Goal: Obtain resource: Download file/media

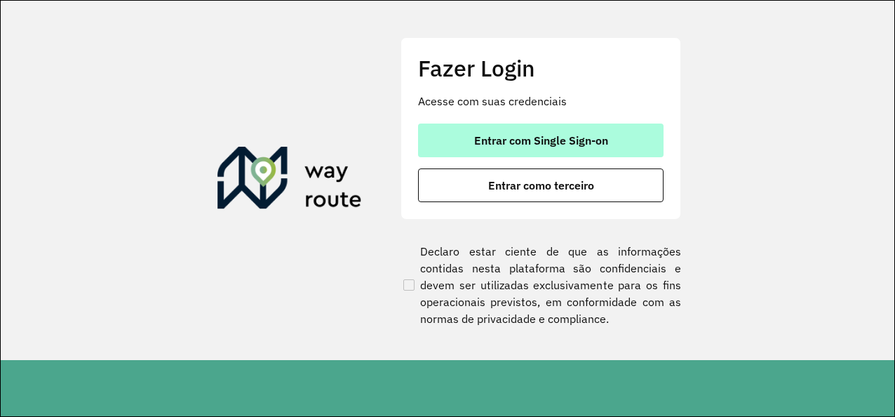
click at [616, 147] on button "Entrar com Single Sign-on" at bounding box center [541, 140] width 246 height 34
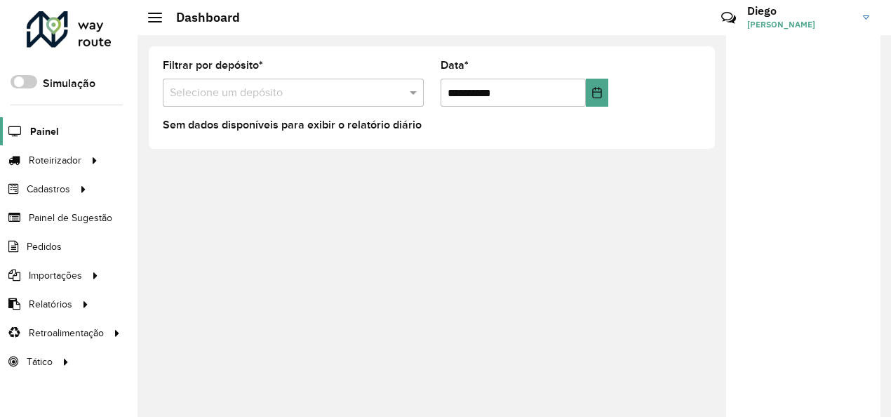
click at [48, 130] on span "Painel" at bounding box center [44, 131] width 29 height 15
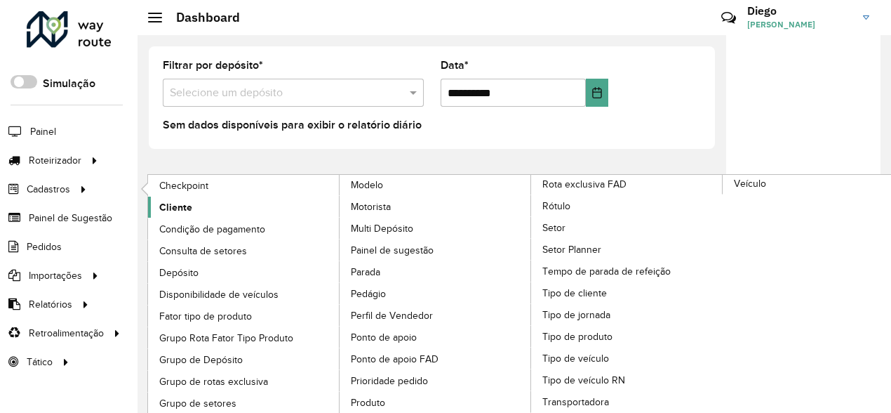
click at [189, 201] on span "Cliente" at bounding box center [175, 207] width 33 height 15
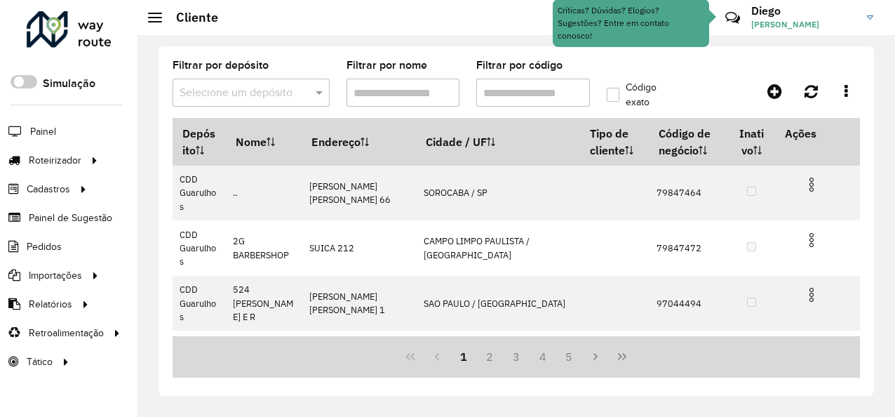
click at [325, 101] on div "Selecione um depósito" at bounding box center [251, 93] width 157 height 28
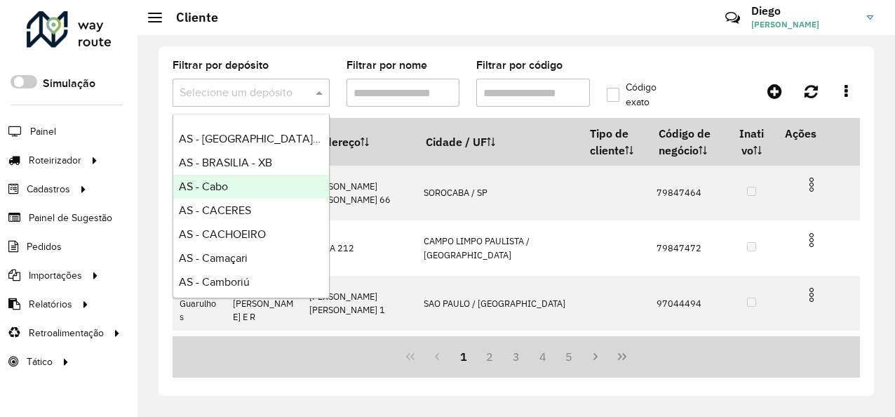
scroll to position [210, 0]
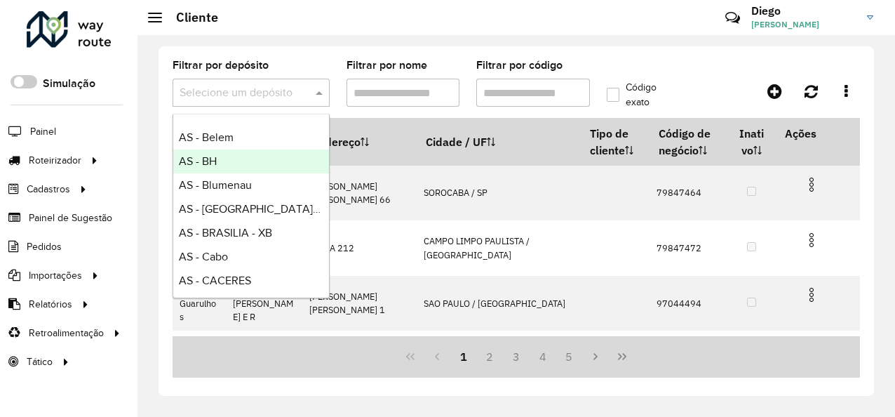
click at [248, 156] on div "AS - BH" at bounding box center [251, 161] width 156 height 24
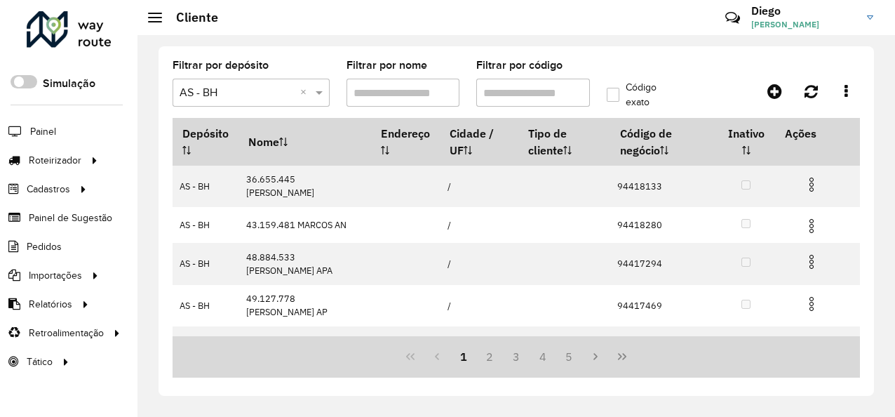
click at [509, 87] on input "Filtrar por código" at bounding box center [533, 93] width 114 height 28
paste input "*****"
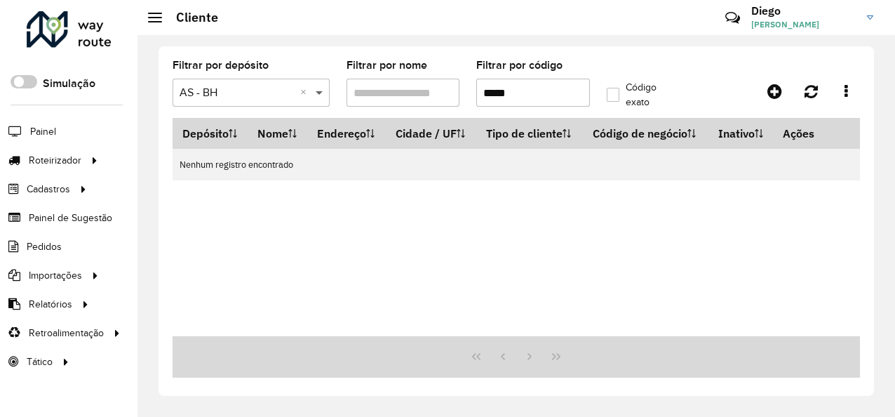
type input "*****"
click at [320, 88] on span at bounding box center [321, 92] width 18 height 17
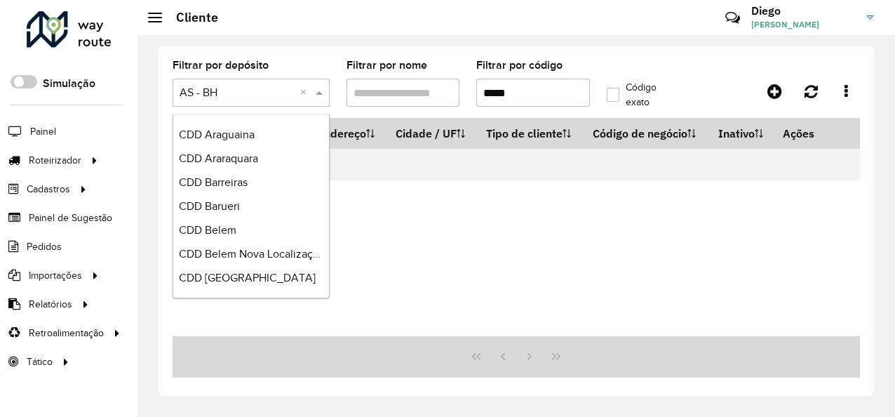
scroll to position [2385, 0]
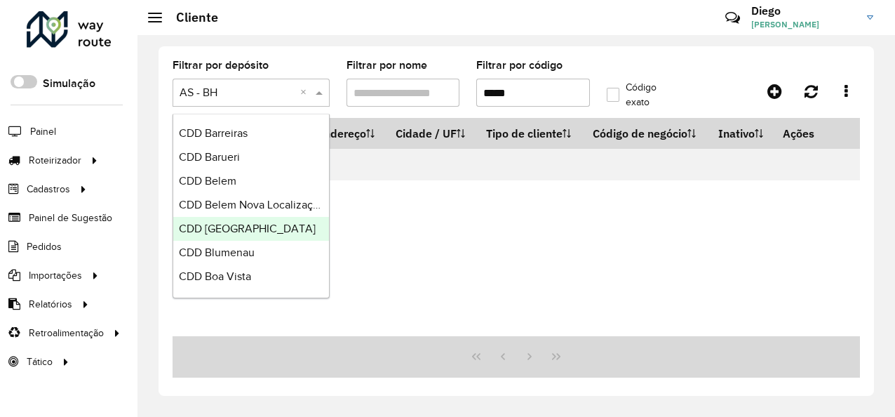
click at [267, 220] on div "CDD [GEOGRAPHIC_DATA]" at bounding box center [251, 229] width 156 height 24
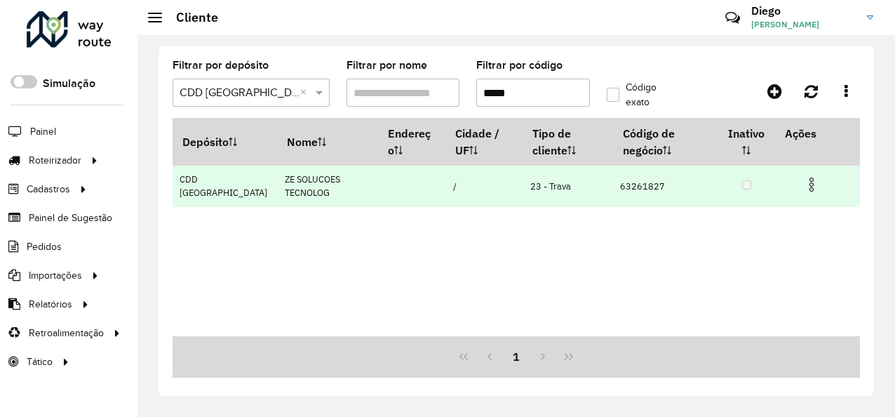
click at [629, 182] on td "63261827" at bounding box center [665, 186] width 105 height 41
click at [523, 185] on td "23 - Trava" at bounding box center [568, 186] width 90 height 41
click at [277, 177] on td "ZE SOLUCOES TECNOLOG" at bounding box center [327, 186] width 101 height 41
click at [201, 174] on td "CDD [GEOGRAPHIC_DATA]" at bounding box center [225, 186] width 105 height 41
click at [813, 192] on img at bounding box center [811, 184] width 17 height 17
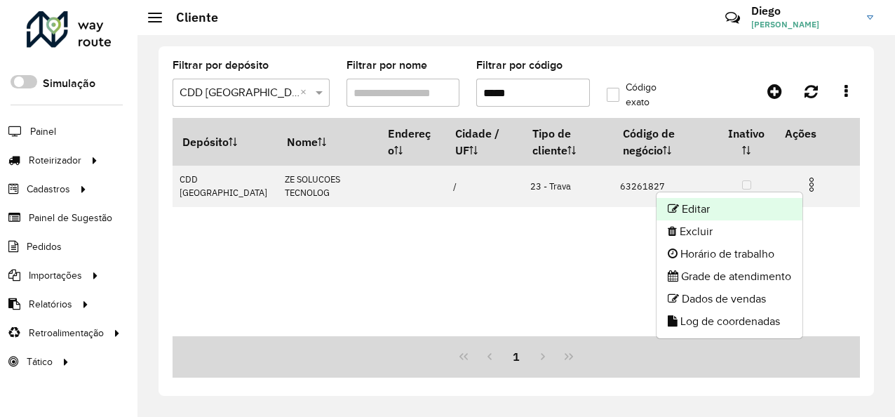
click at [706, 212] on li "Editar" at bounding box center [730, 209] width 146 height 22
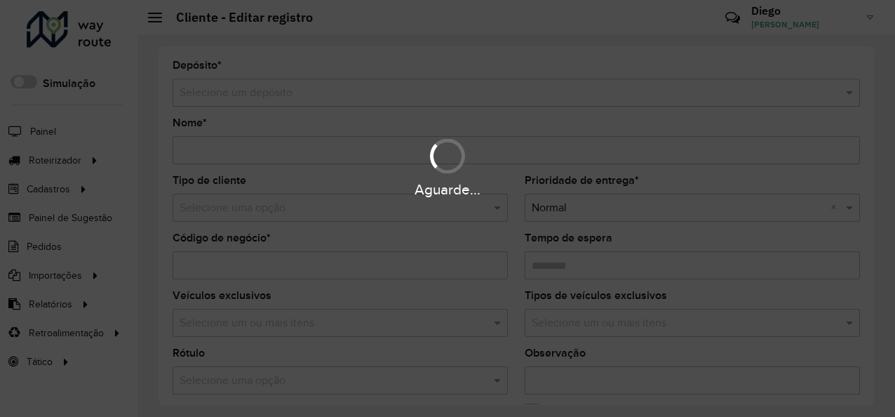
type input "**********"
type input "********"
type input "**********"
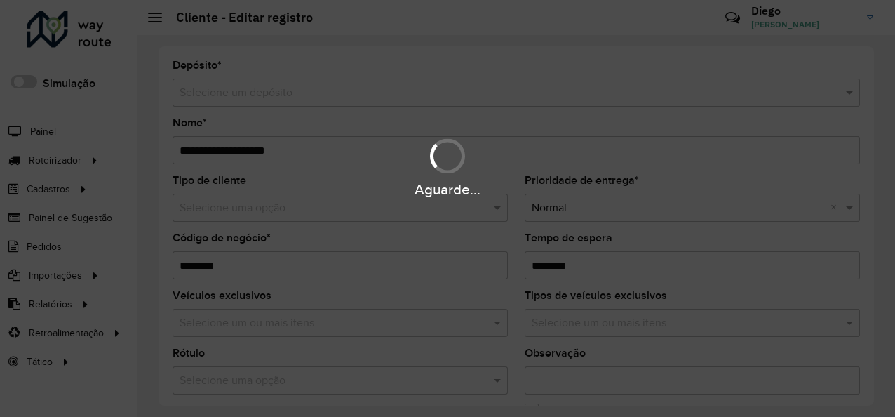
type input "**********"
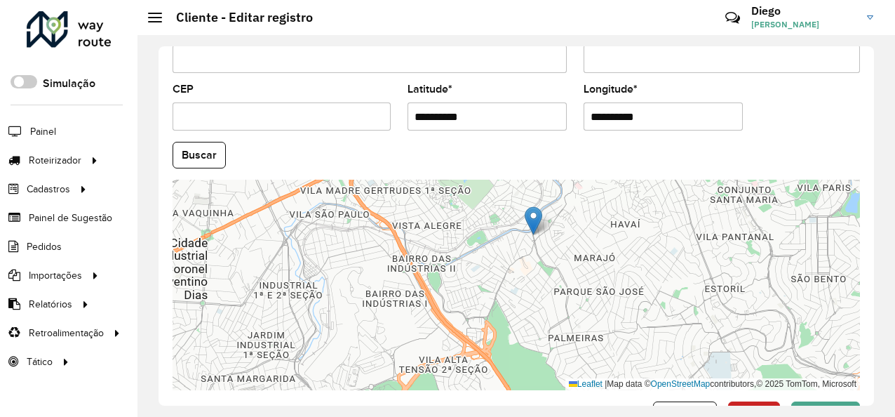
scroll to position [624, 0]
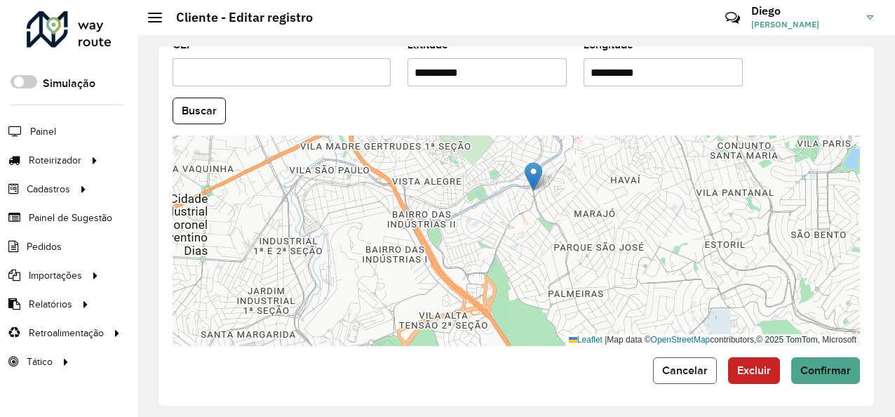
click at [697, 364] on span "Cancelar" at bounding box center [685, 370] width 46 height 12
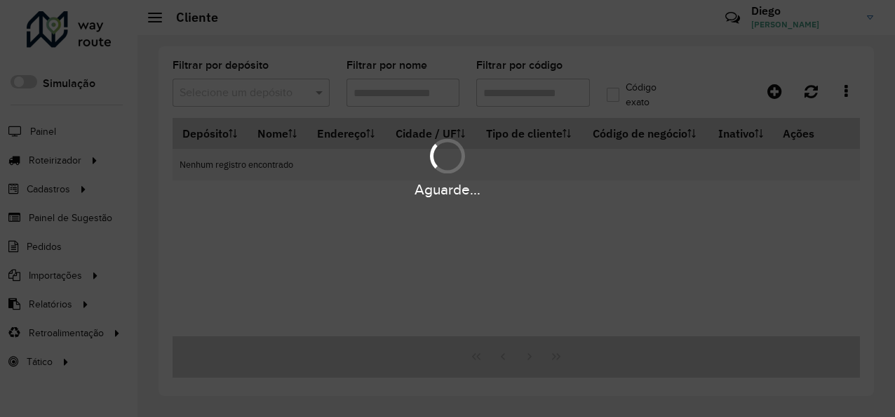
type input "*****"
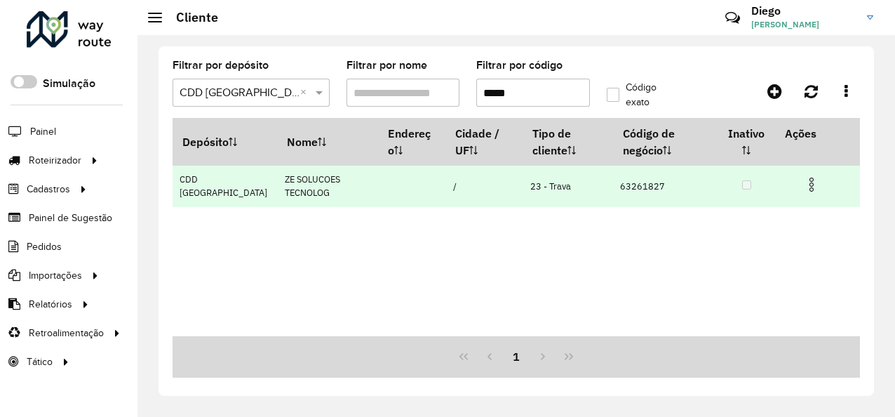
click at [817, 178] on img at bounding box center [811, 184] width 17 height 17
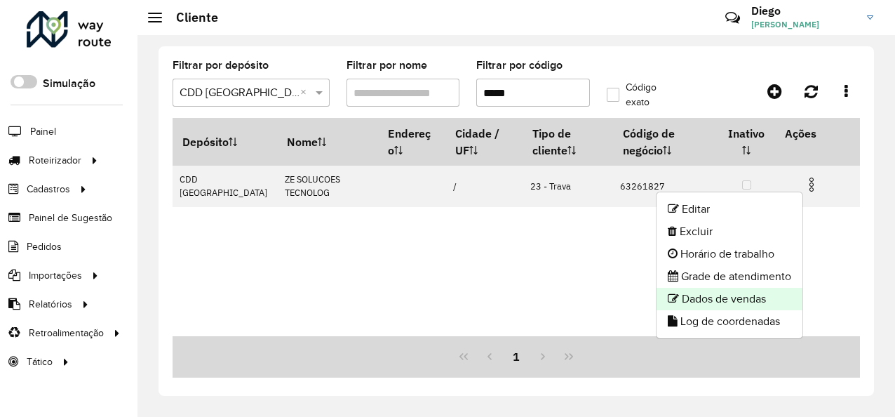
click at [753, 295] on li "Dados de vendas" at bounding box center [730, 299] width 146 height 22
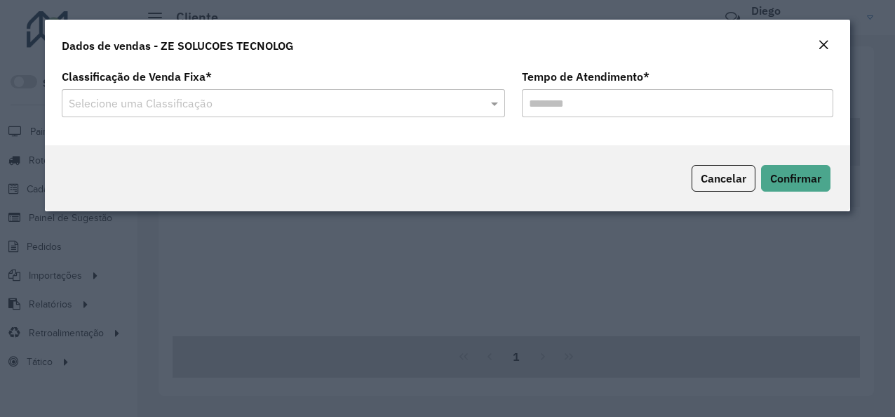
click at [431, 108] on input "text" at bounding box center [269, 103] width 401 height 17
click at [496, 101] on span at bounding box center [497, 103] width 18 height 17
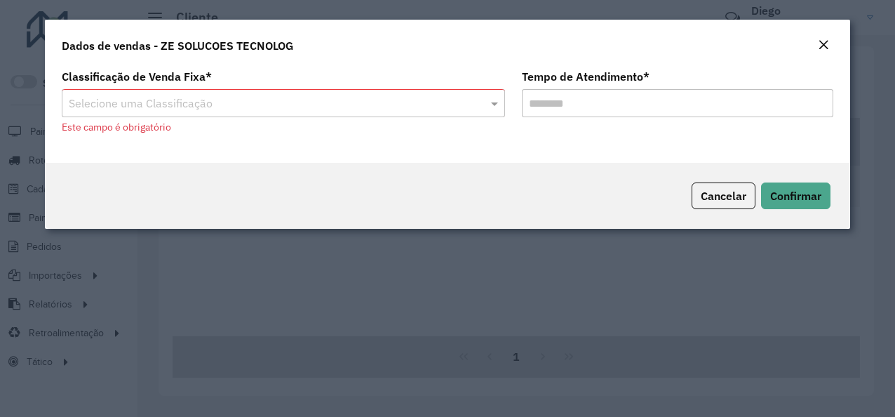
click at [683, 100] on input "Tempo de Atendimento *" at bounding box center [677, 103] width 311 height 28
click at [525, 161] on div "Classificação de Venda Fixa * Selecione uma Classificação Este campo é obrigató…" at bounding box center [447, 114] width 805 height 97
click at [502, 104] on span at bounding box center [497, 103] width 18 height 17
click at [492, 105] on span at bounding box center [497, 103] width 18 height 17
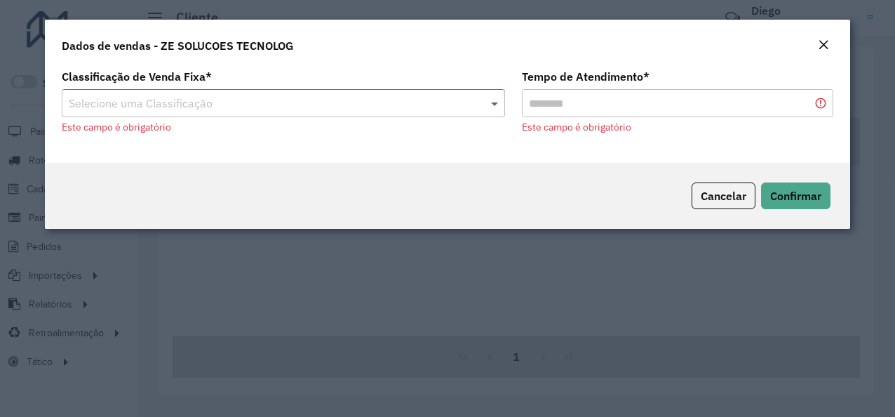
click at [492, 105] on span at bounding box center [497, 103] width 18 height 17
click at [797, 203] on button "Confirmar" at bounding box center [795, 195] width 69 height 27
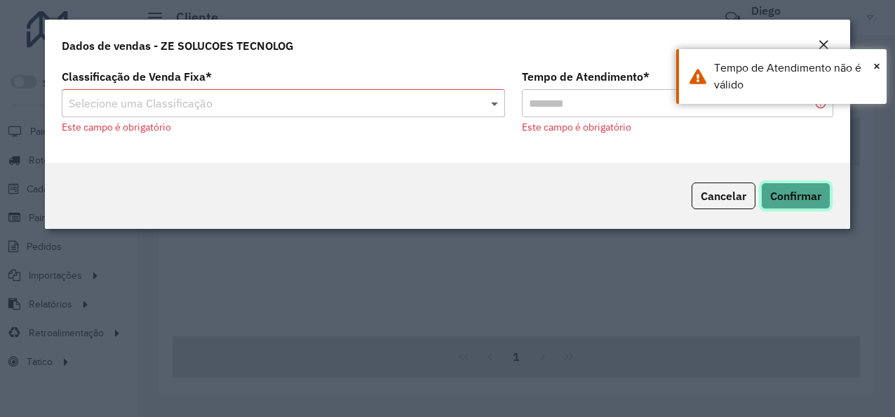
click at [494, 105] on span at bounding box center [497, 103] width 18 height 17
click at [822, 45] on em "Close" at bounding box center [823, 44] width 11 height 11
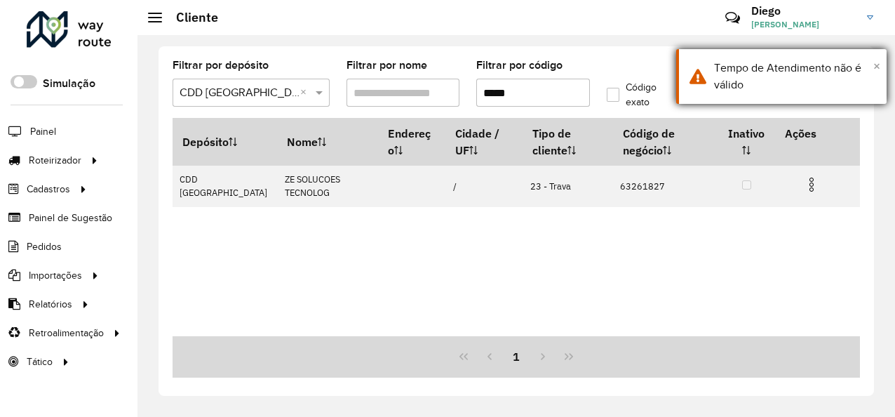
click at [876, 65] on span "×" at bounding box center [876, 65] width 7 height 15
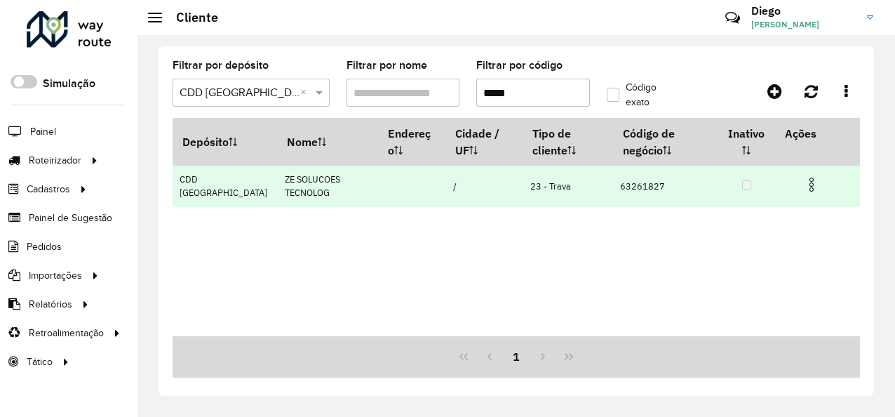
click at [824, 190] on td at bounding box center [817, 183] width 84 height 35
click at [819, 185] on img at bounding box center [811, 184] width 17 height 17
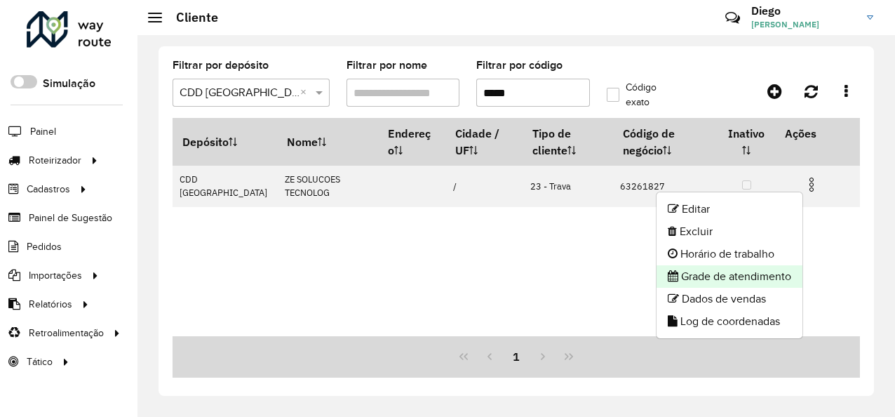
click at [724, 281] on li "Grade de atendimento" at bounding box center [730, 276] width 146 height 22
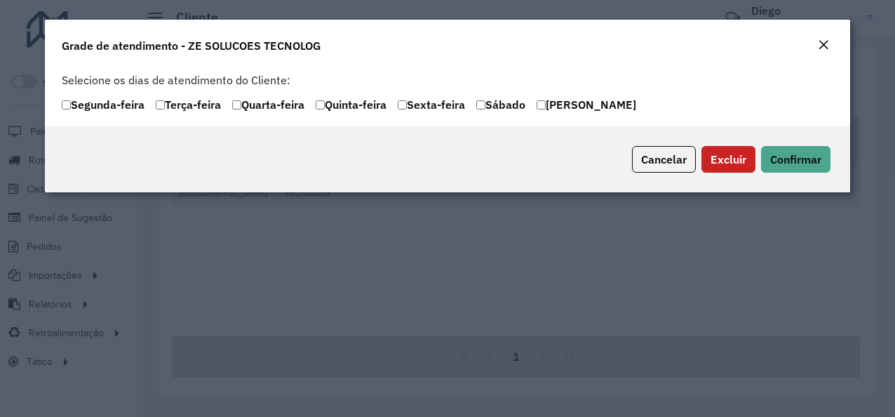
click at [826, 45] on em "Close" at bounding box center [823, 44] width 11 height 11
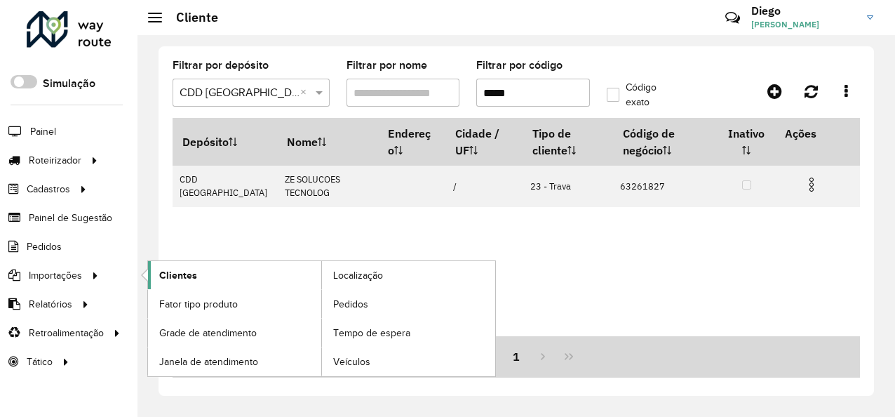
click at [175, 268] on span "Clientes" at bounding box center [178, 275] width 38 height 15
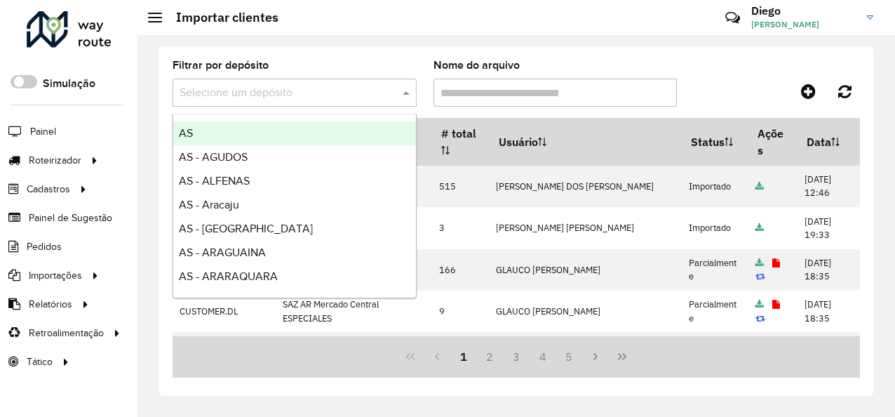
click at [301, 88] on input "text" at bounding box center [281, 93] width 202 height 17
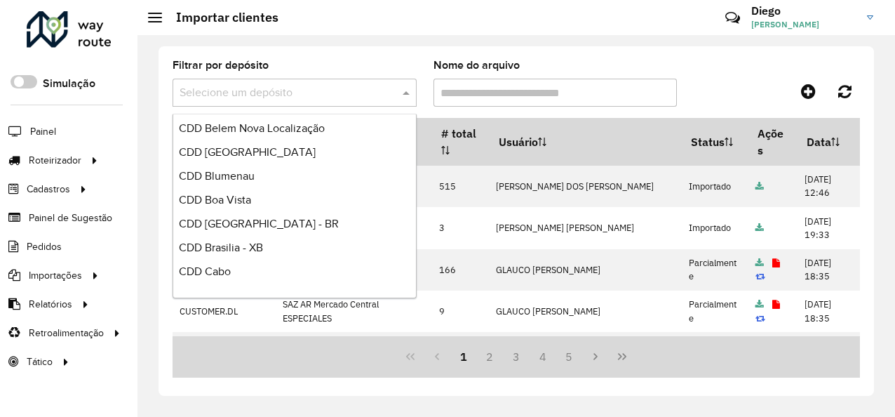
scroll to position [2385, 0]
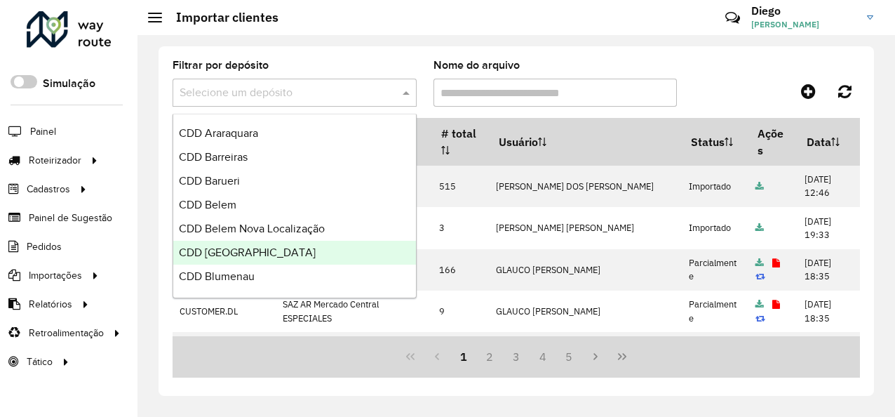
click at [303, 243] on div "CDD [GEOGRAPHIC_DATA]" at bounding box center [294, 253] width 243 height 24
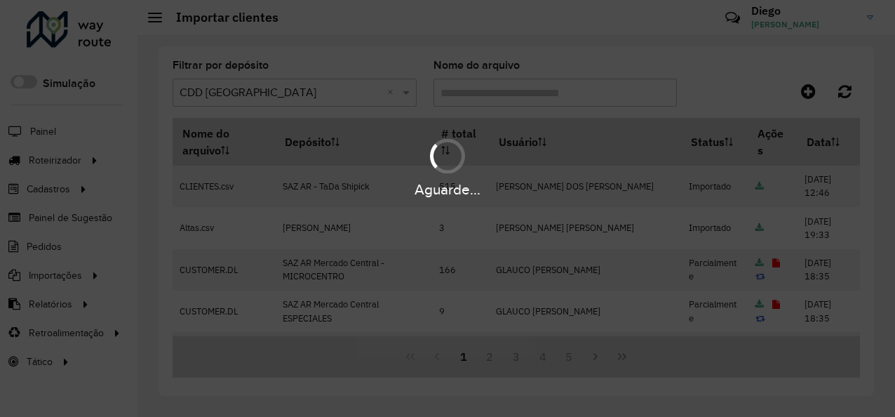
click at [471, 91] on div "Aguarde..." at bounding box center [447, 208] width 895 height 417
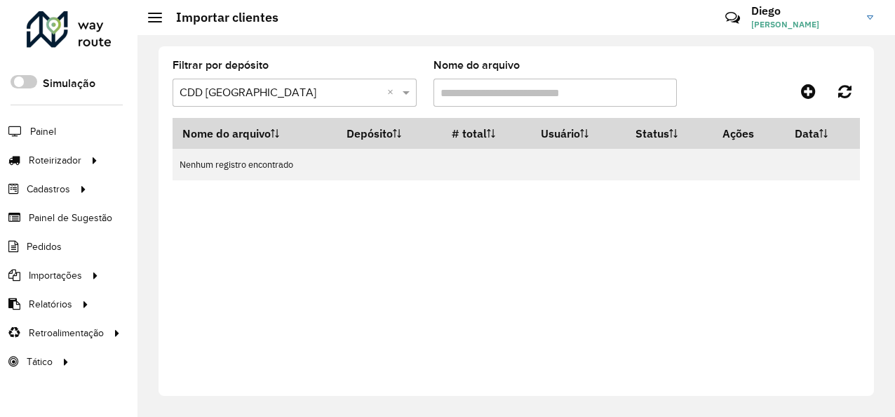
click at [473, 90] on input "Nome do arquivo" at bounding box center [556, 93] width 244 height 28
paste input "*****"
type input "*****"
click at [335, 97] on input "text" at bounding box center [281, 93] width 202 height 17
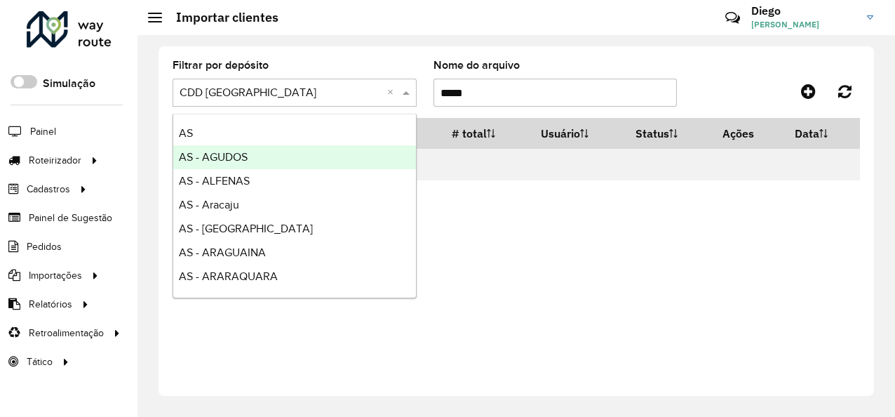
click at [512, 198] on div "Nome do arquivo Depósito # total Usuário Status Ações Data Nenhum registro enco…" at bounding box center [517, 248] width 688 height 260
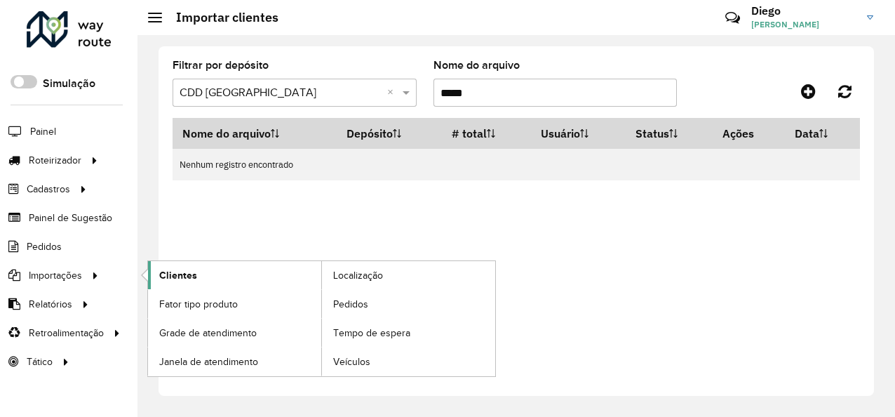
click at [173, 275] on span "Clientes" at bounding box center [178, 275] width 38 height 15
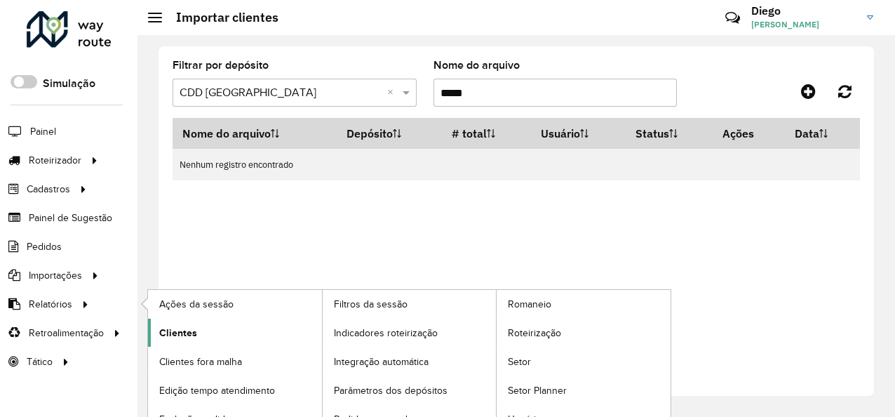
click at [195, 328] on link "Clientes" at bounding box center [235, 332] width 174 height 28
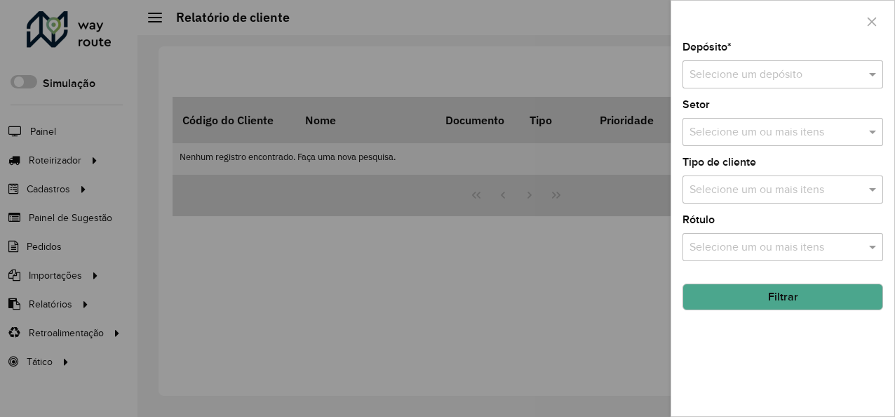
click at [819, 75] on input "text" at bounding box center [769, 75] width 159 height 17
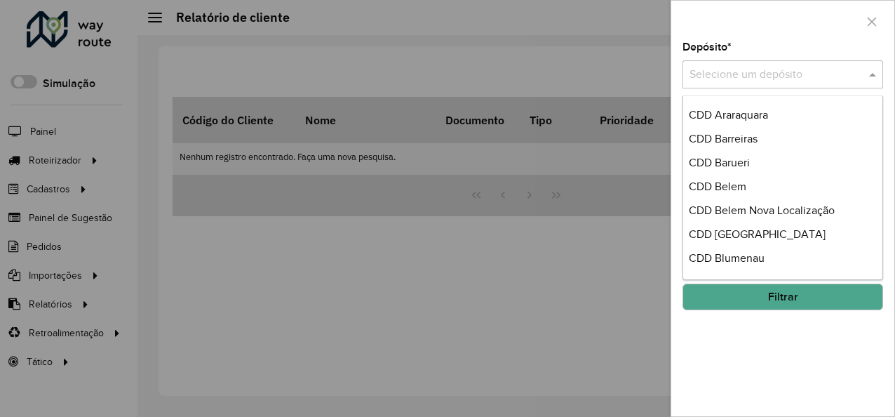
scroll to position [2455, 0]
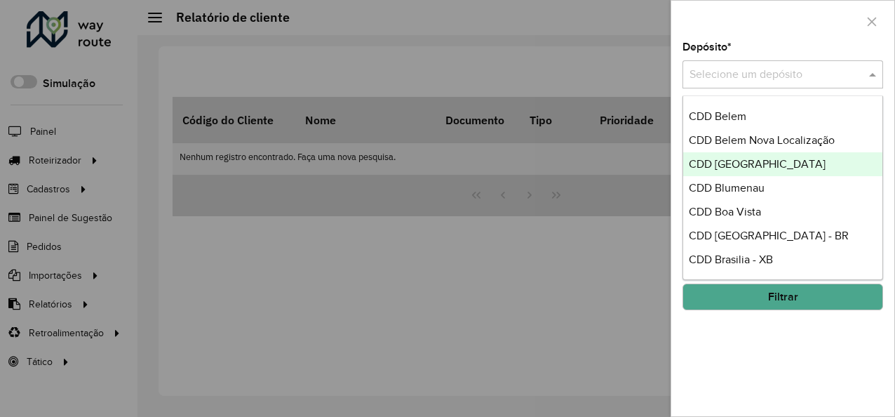
click at [803, 161] on div "CDD [GEOGRAPHIC_DATA]" at bounding box center [783, 164] width 200 height 24
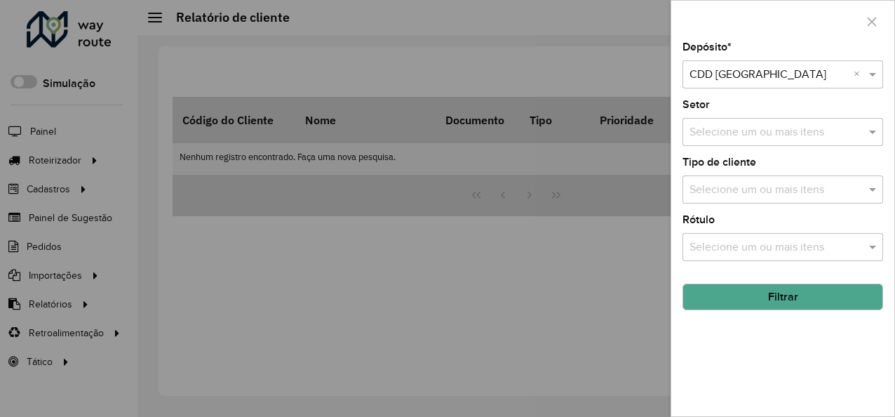
click at [802, 134] on input "text" at bounding box center [776, 132] width 180 height 17
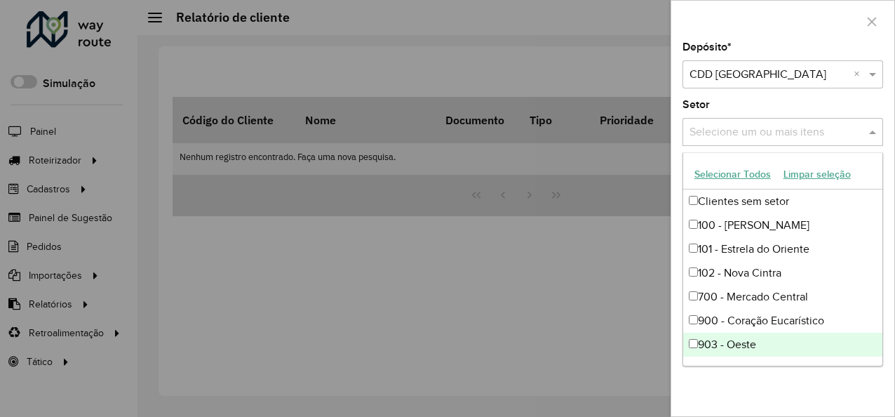
drag, startPoint x: 784, startPoint y: 387, endPoint x: 784, endPoint y: 379, distance: 7.7
click at [784, 384] on div "Depósito * Selecione um depósito × CDD [GEOGRAPHIC_DATA] × Setor Selecione um o…" at bounding box center [782, 229] width 223 height 374
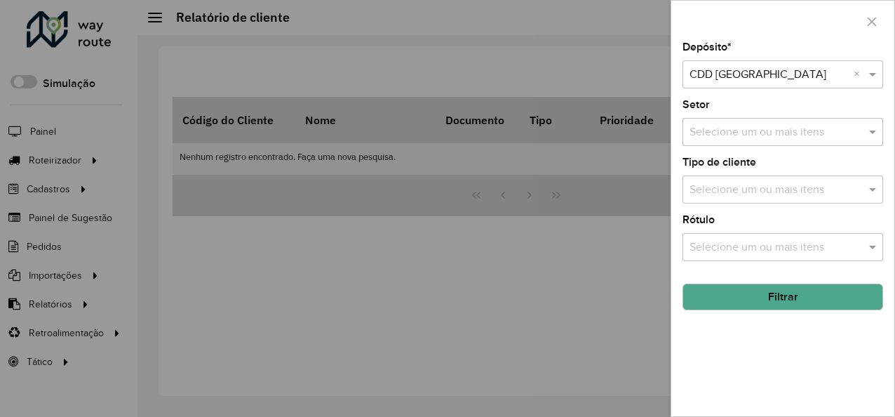
click at [766, 194] on input "text" at bounding box center [776, 190] width 180 height 17
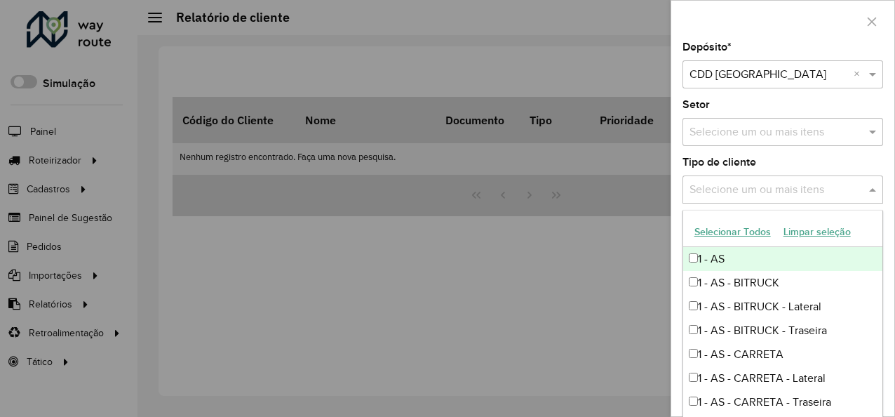
click at [800, 43] on div "Depósito * Selecione um depósito × CDD [GEOGRAPHIC_DATA] ×" at bounding box center [783, 65] width 201 height 46
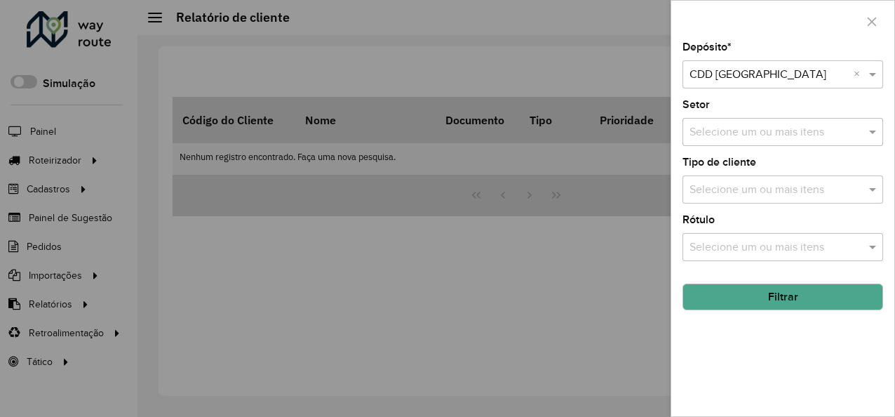
click at [776, 250] on input "text" at bounding box center [776, 247] width 180 height 17
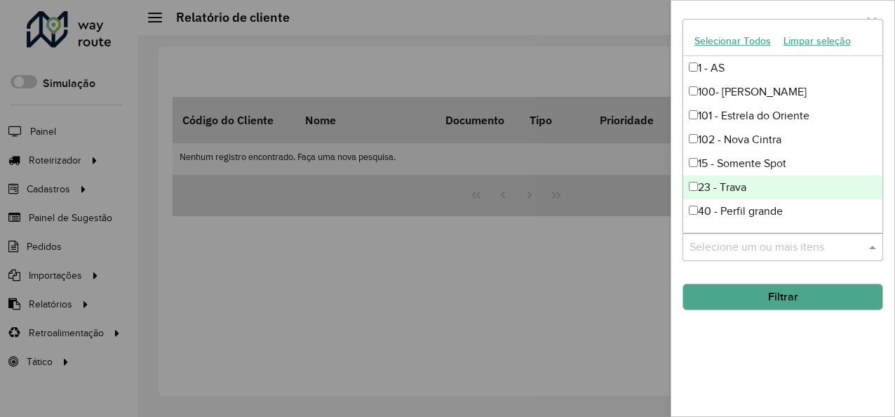
click at [741, 185] on div "23 - Trava" at bounding box center [783, 187] width 200 height 24
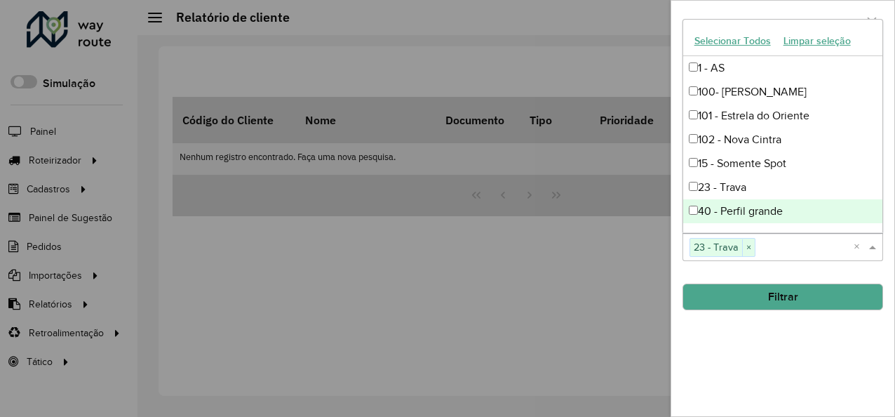
click at [746, 288] on button "Filtrar" at bounding box center [783, 296] width 201 height 27
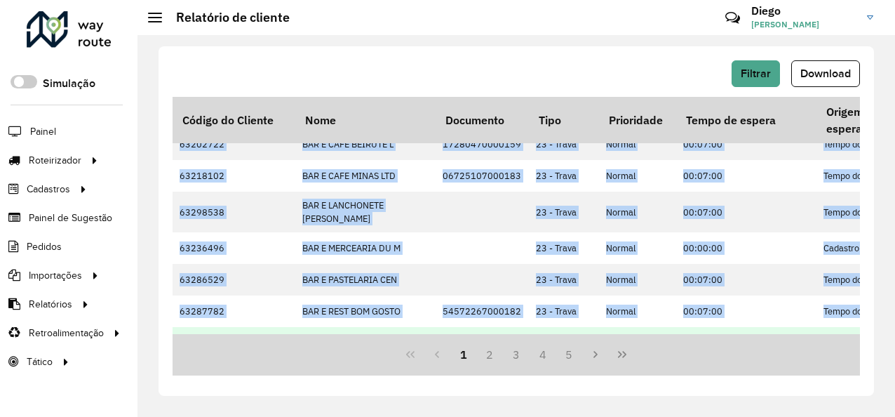
drag, startPoint x: 279, startPoint y: 328, endPoint x: 314, endPoint y: 325, distance: 36.0
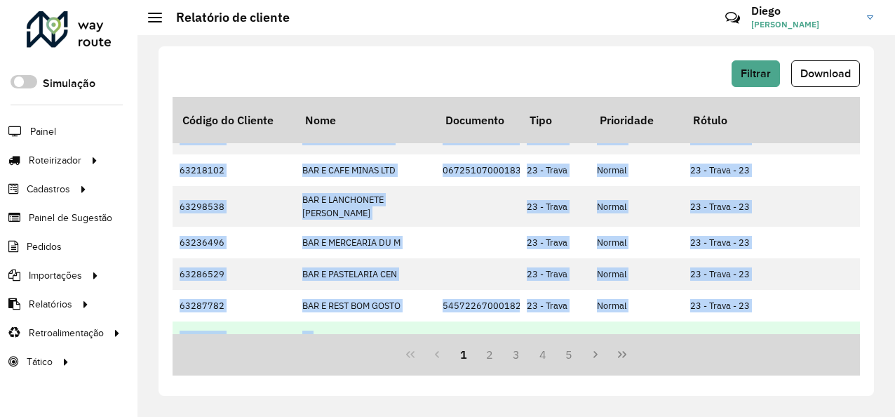
scroll to position [229, 1820]
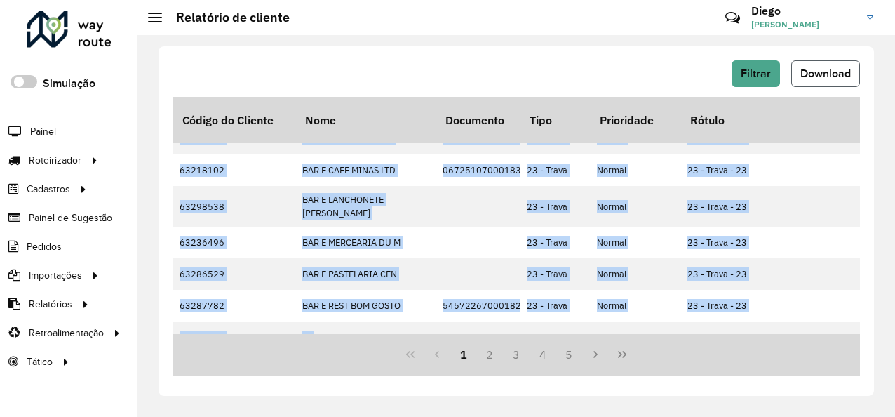
click at [857, 77] on button "Download" at bounding box center [825, 73] width 69 height 27
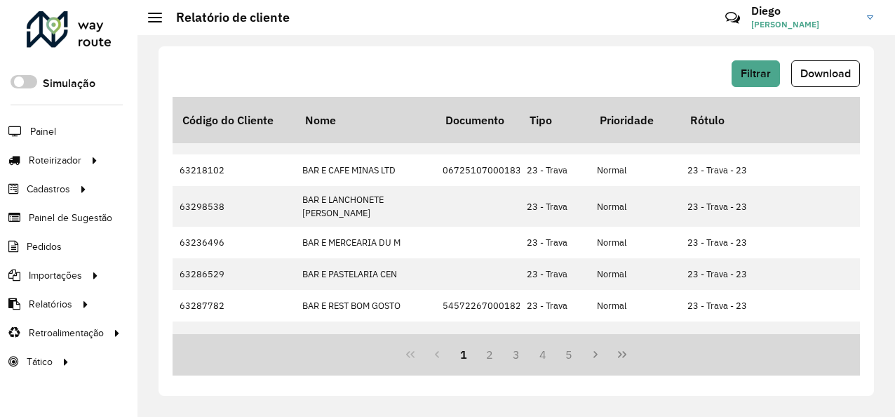
click at [459, 60] on div "Filtrar Download" at bounding box center [517, 73] width 688 height 27
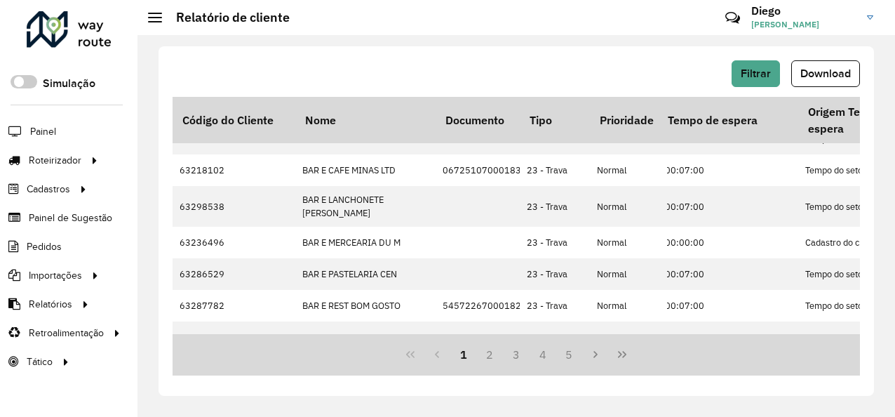
scroll to position [229, 0]
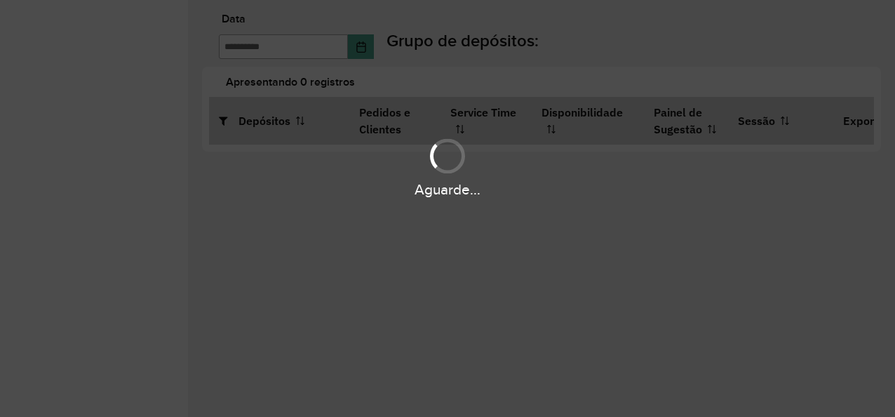
type input "**********"
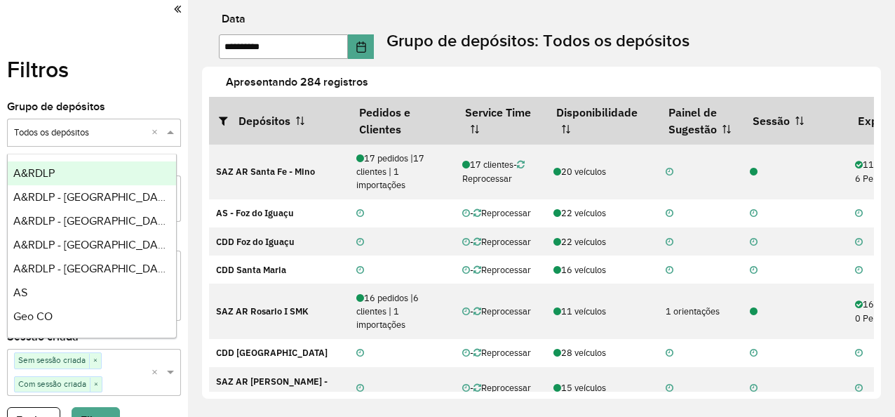
click at [163, 136] on span at bounding box center [172, 133] width 18 height 14
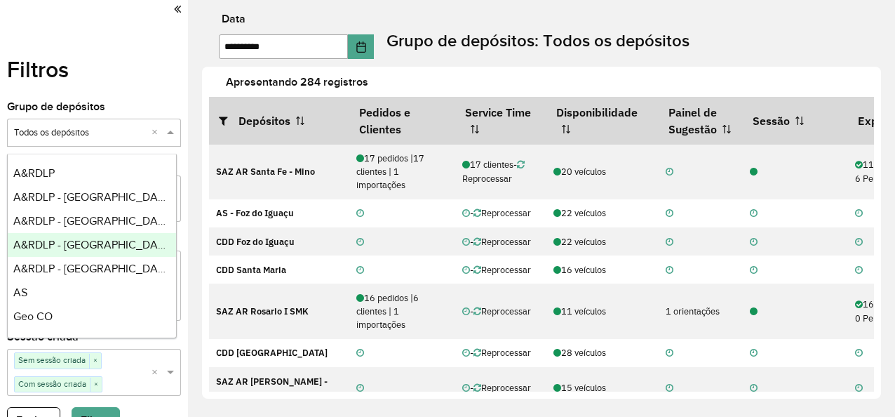
scroll to position [166, 0]
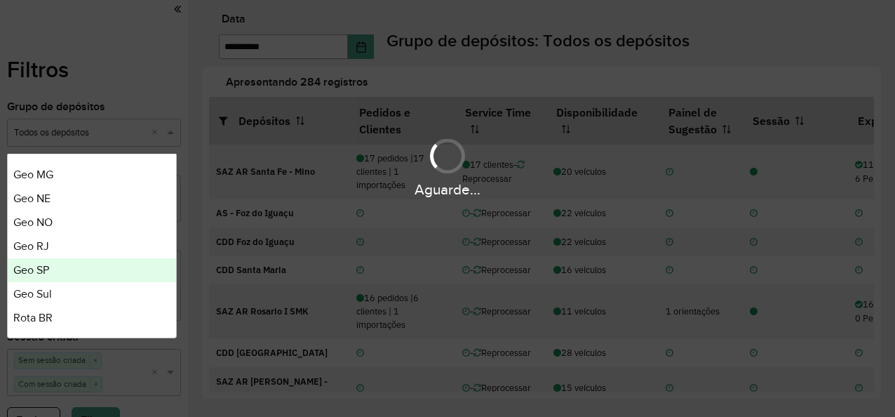
click at [114, 269] on div "Geo SP" at bounding box center [92, 270] width 168 height 24
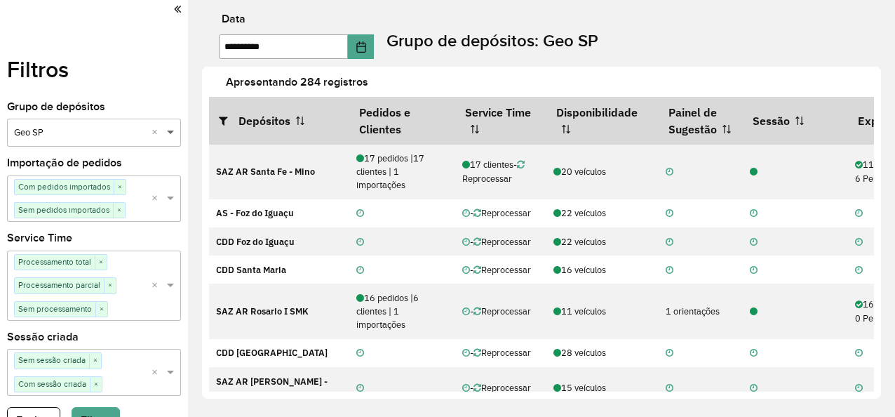
click at [168, 133] on span at bounding box center [172, 133] width 18 height 14
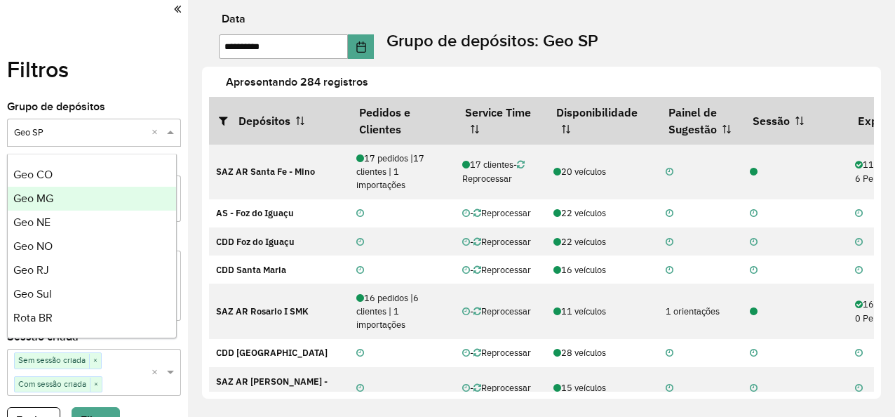
click at [73, 201] on div "Geo MG" at bounding box center [92, 199] width 168 height 24
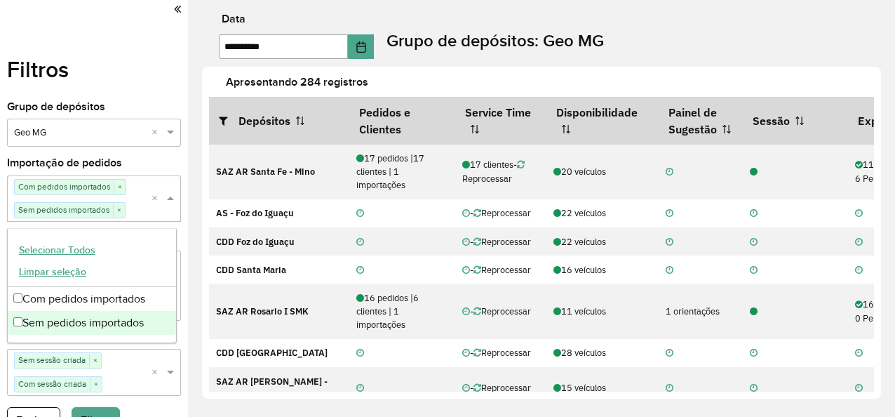
click at [168, 196] on span at bounding box center [172, 199] width 18 height 14
click at [181, 175] on div "Filtros Grupo de depósitos Selecione um grupo × Geo MG × Importação de pedidos …" at bounding box center [94, 208] width 188 height 417
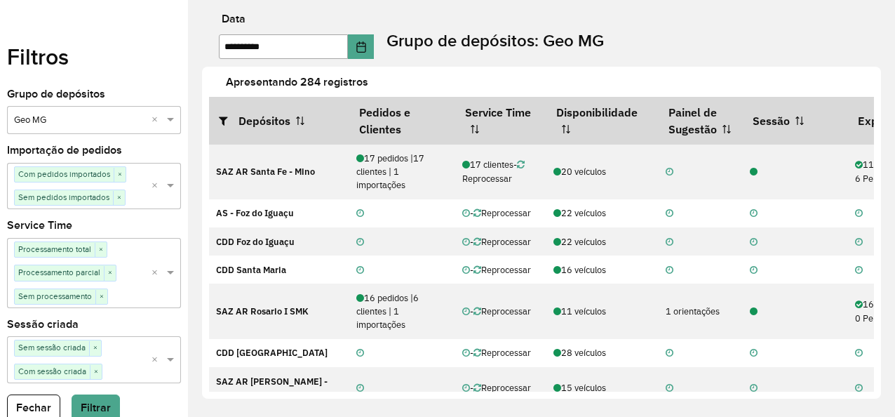
scroll to position [0, 0]
